Goal: Task Accomplishment & Management: Use online tool/utility

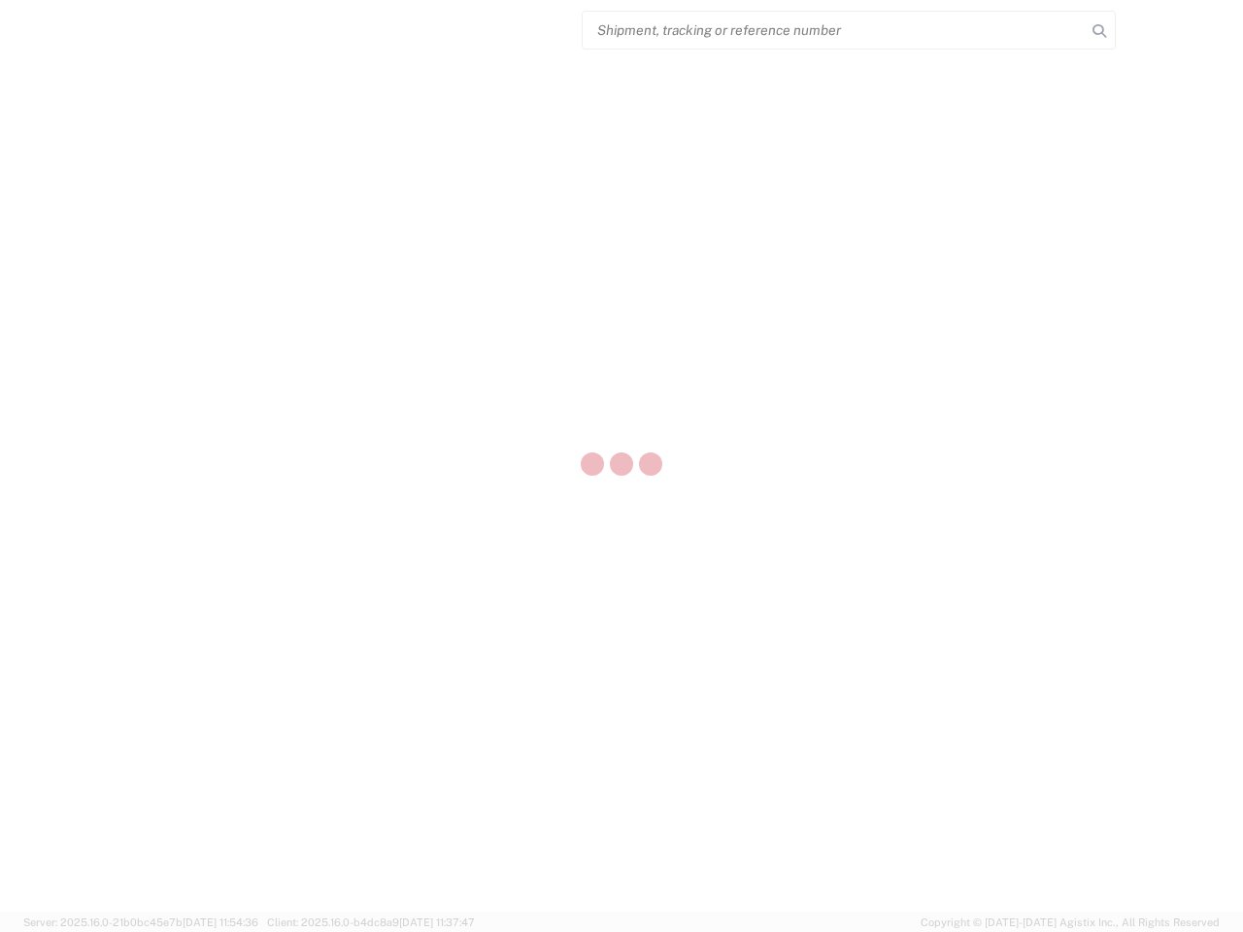
select select "US"
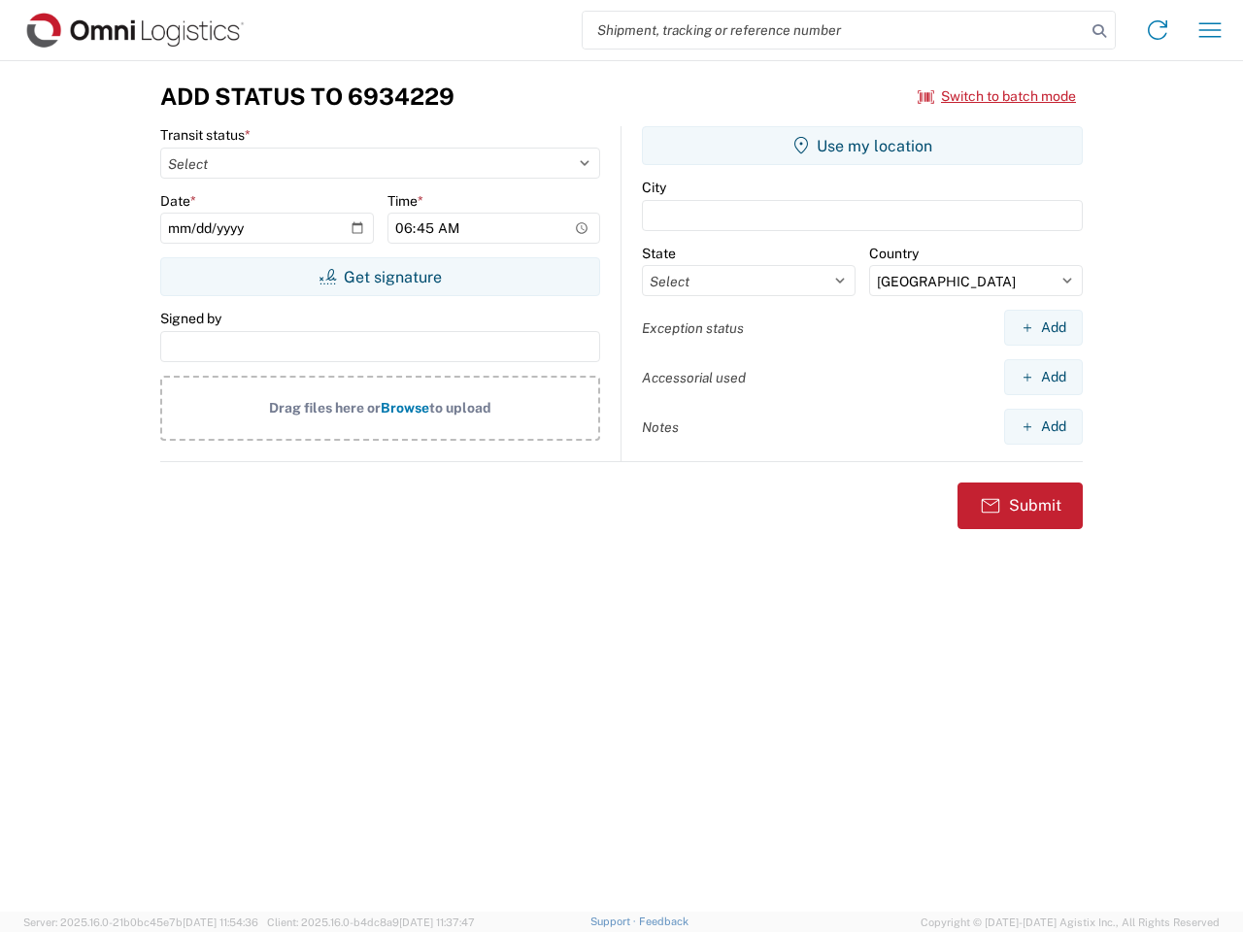
click at [834, 30] on input "search" at bounding box center [834, 30] width 503 height 37
click at [1100, 31] on icon at bounding box center [1099, 30] width 27 height 27
click at [1158, 30] on icon at bounding box center [1157, 30] width 31 height 31
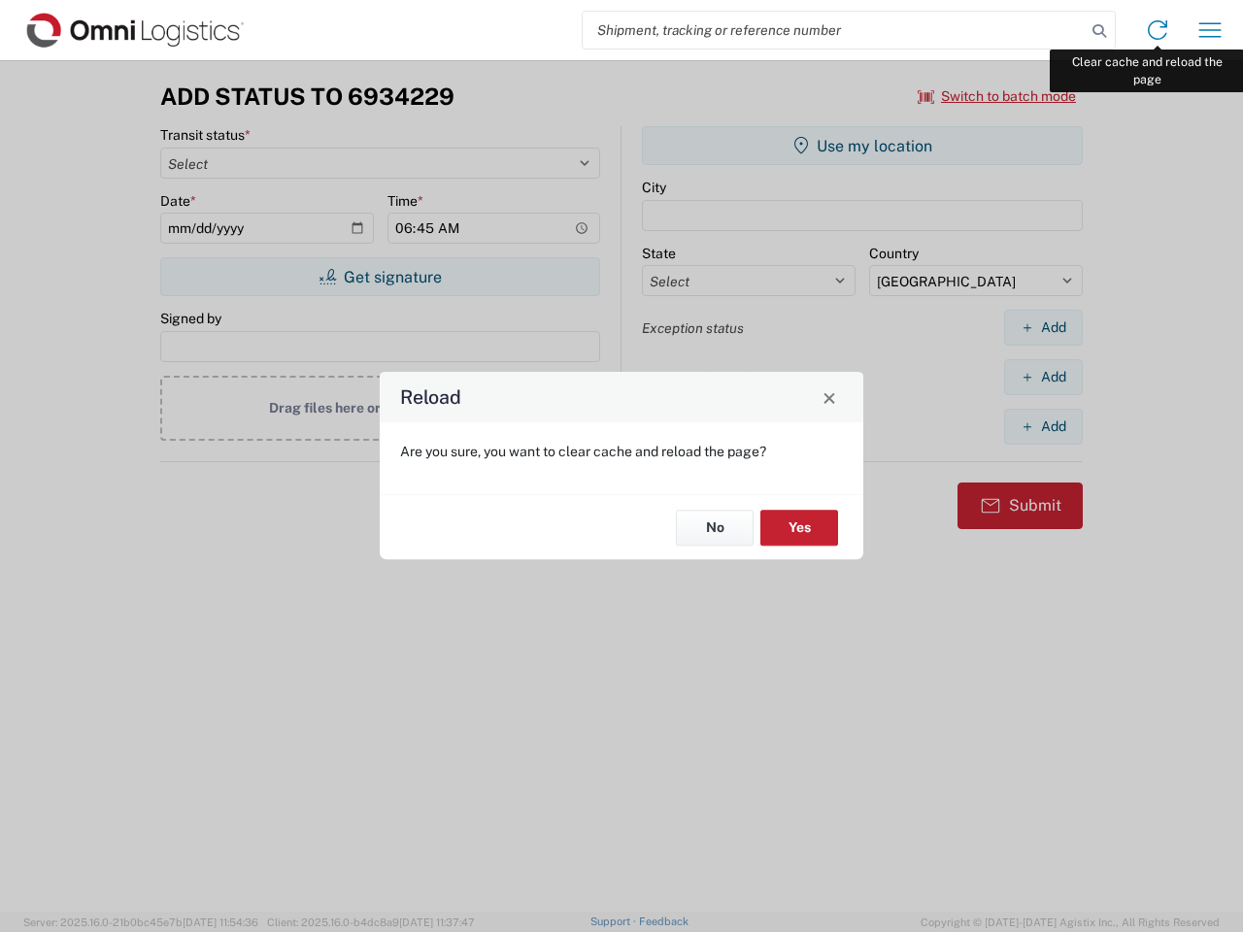
click at [1210, 30] on div "Reload Are you sure, you want to clear cache and reload the page? No Yes" at bounding box center [621, 466] width 1243 height 932
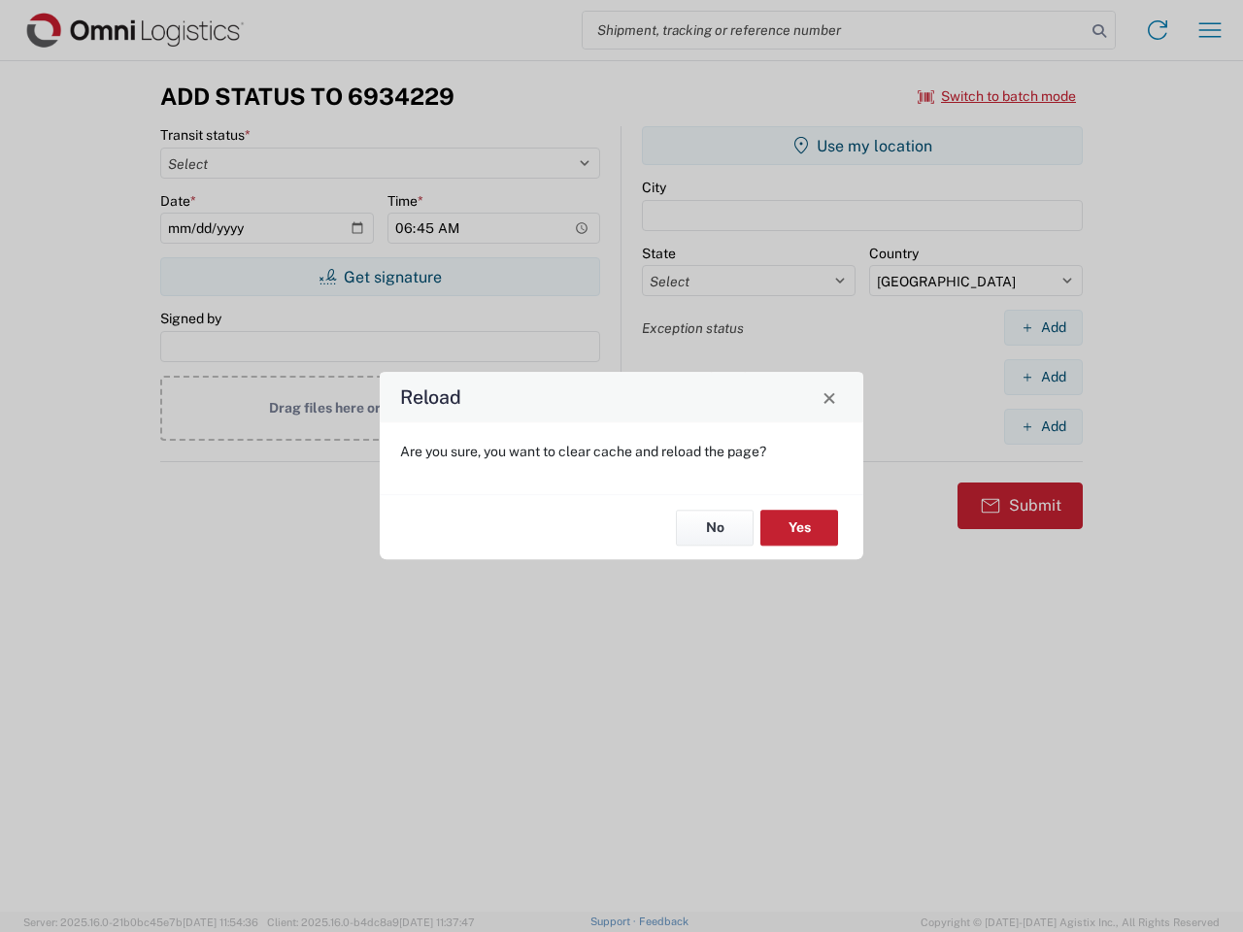
click at [998, 96] on div "Reload Are you sure, you want to clear cache and reload the page? No Yes" at bounding box center [621, 466] width 1243 height 932
click at [380, 277] on div "Reload Are you sure, you want to clear cache and reload the page? No Yes" at bounding box center [621, 466] width 1243 height 932
click at [863, 146] on div "Reload Are you sure, you want to clear cache and reload the page? No Yes" at bounding box center [621, 466] width 1243 height 932
click at [1043, 327] on div "Reload Are you sure, you want to clear cache and reload the page? No Yes" at bounding box center [621, 466] width 1243 height 932
click at [1043, 377] on div "Reload Are you sure, you want to clear cache and reload the page? No Yes" at bounding box center [621, 466] width 1243 height 932
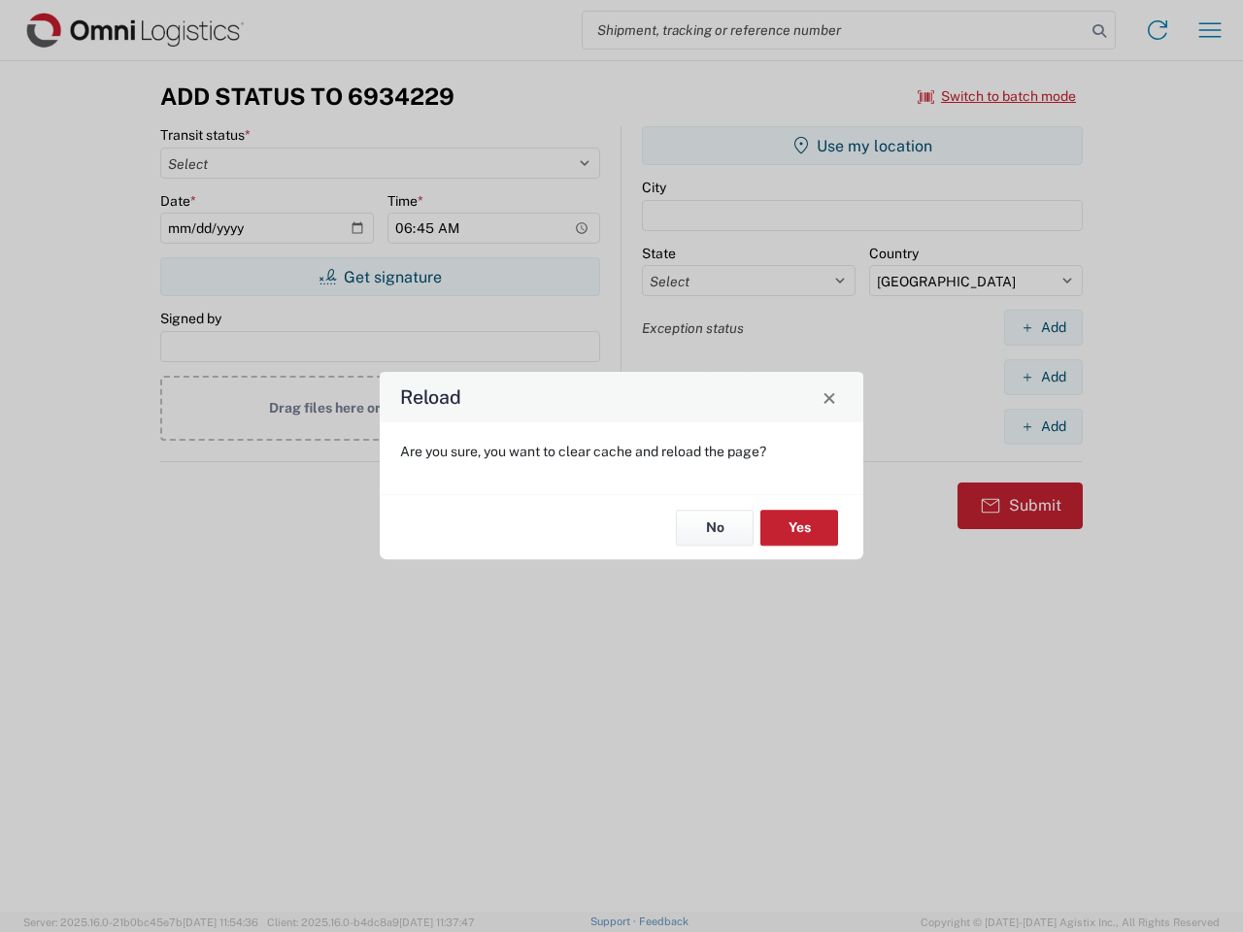
click at [1043, 426] on div "Reload Are you sure, you want to clear cache and reload the page? No Yes" at bounding box center [621, 466] width 1243 height 932
